Goal: Find specific page/section: Find specific page/section

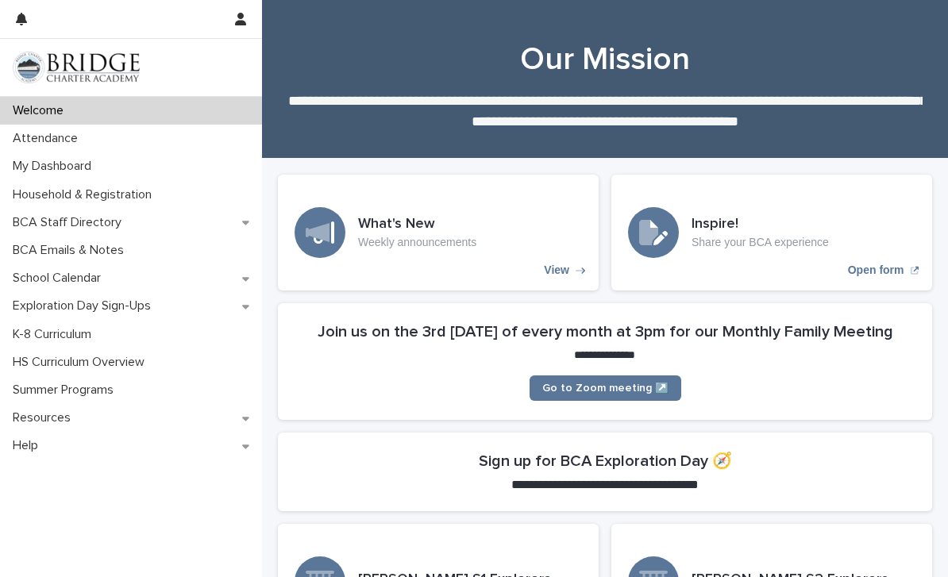
click at [47, 136] on p "Attendance" at bounding box center [48, 138] width 84 height 15
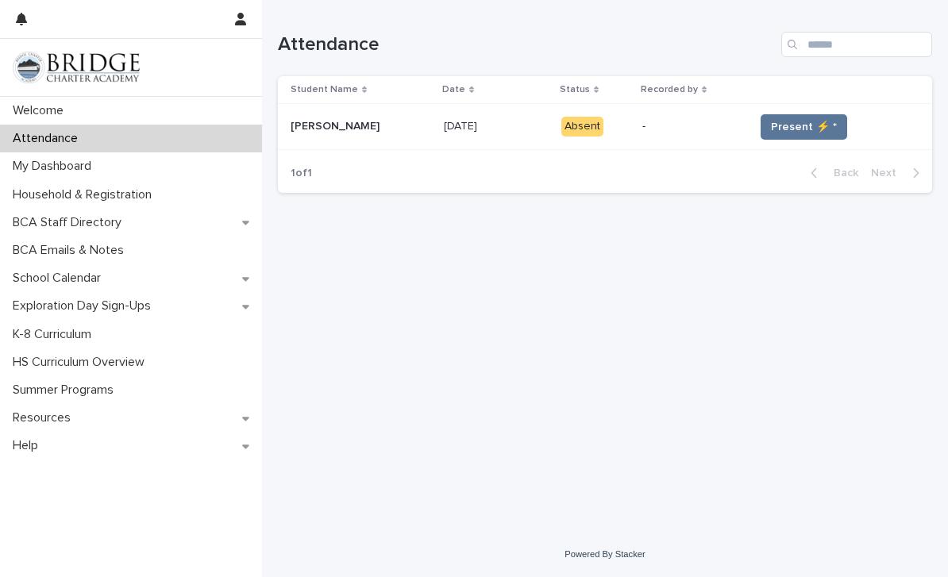
click at [799, 125] on span "Present ⚡ *" at bounding box center [804, 127] width 66 height 16
click at [802, 115] on button "Present ⚡ *" at bounding box center [803, 126] width 87 height 25
click at [802, 114] on button "Present ⚡ *" at bounding box center [803, 126] width 87 height 25
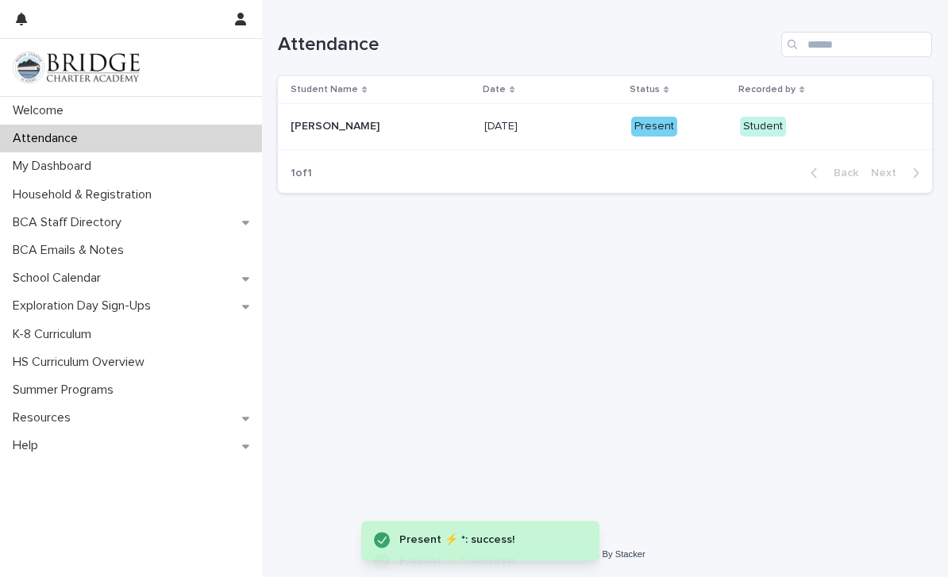
click at [56, 162] on p "My Dashboard" at bounding box center [55, 166] width 98 height 15
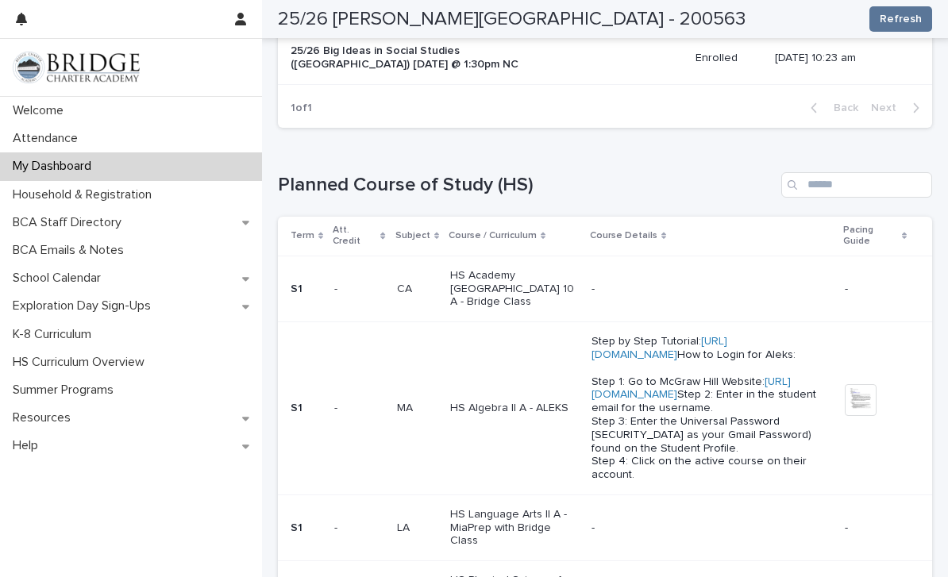
scroll to position [545, 0]
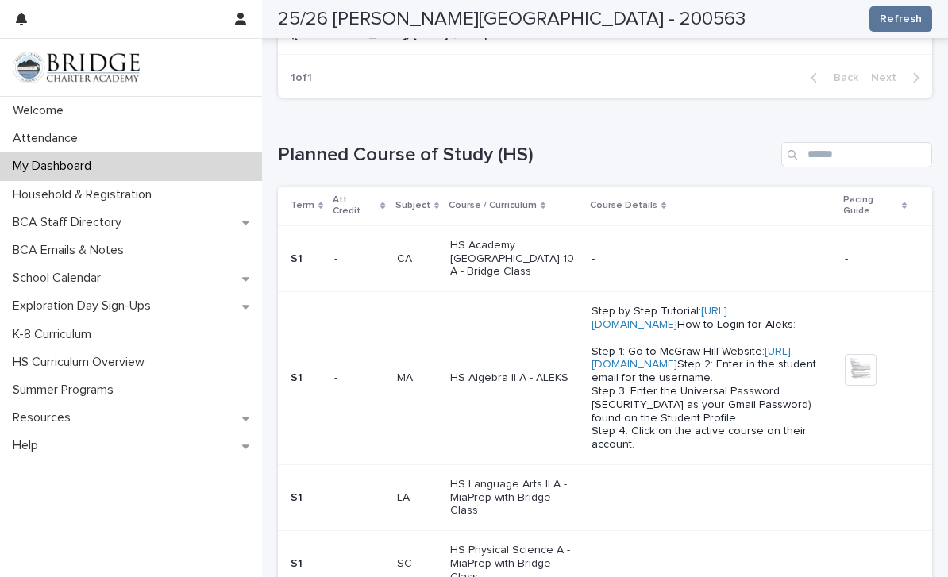
click at [641, 369] on p "Step by Step Tutorial: [URL][DOMAIN_NAME] How to Login for Aleks: Step 1: Go to…" at bounding box center [711, 378] width 240 height 147
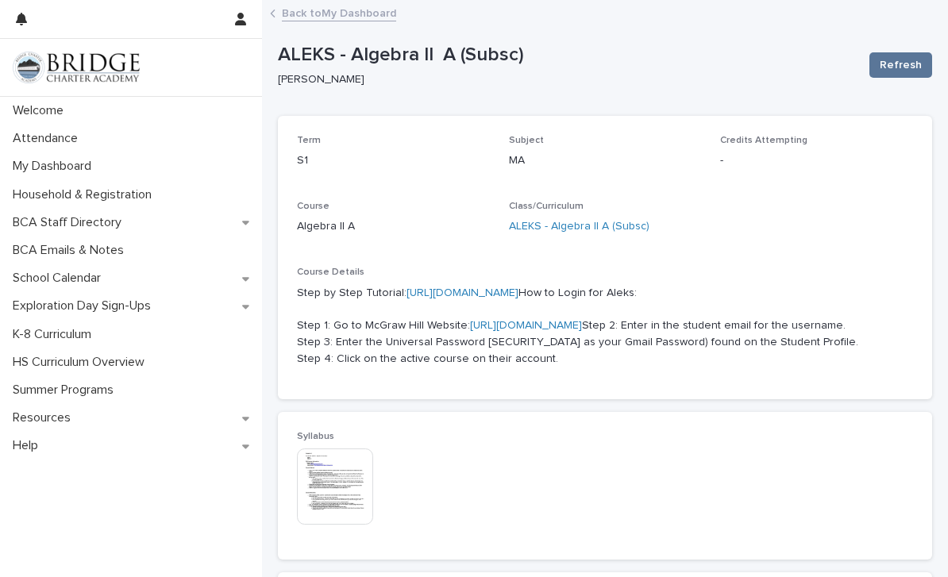
scroll to position [51, 0]
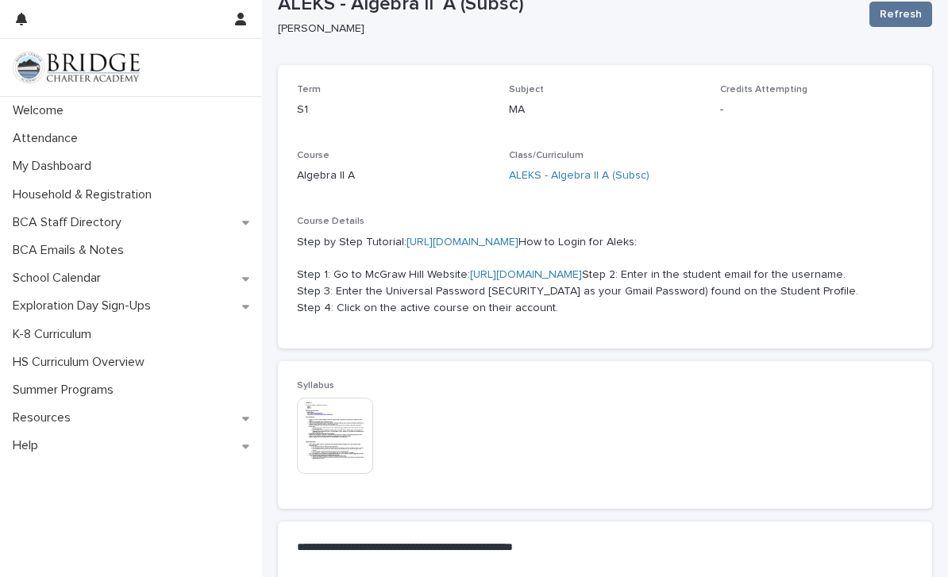
click at [573, 280] on link "[URL][DOMAIN_NAME]" at bounding box center [526, 274] width 112 height 11
